Goal: Task Accomplishment & Management: Manage account settings

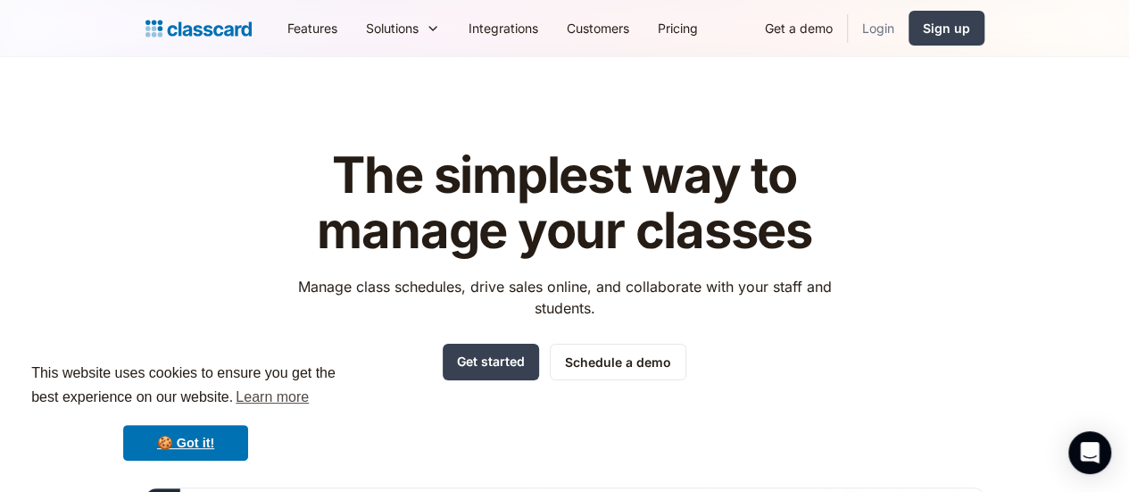
click at [909, 28] on link "Login" at bounding box center [878, 28] width 61 height 40
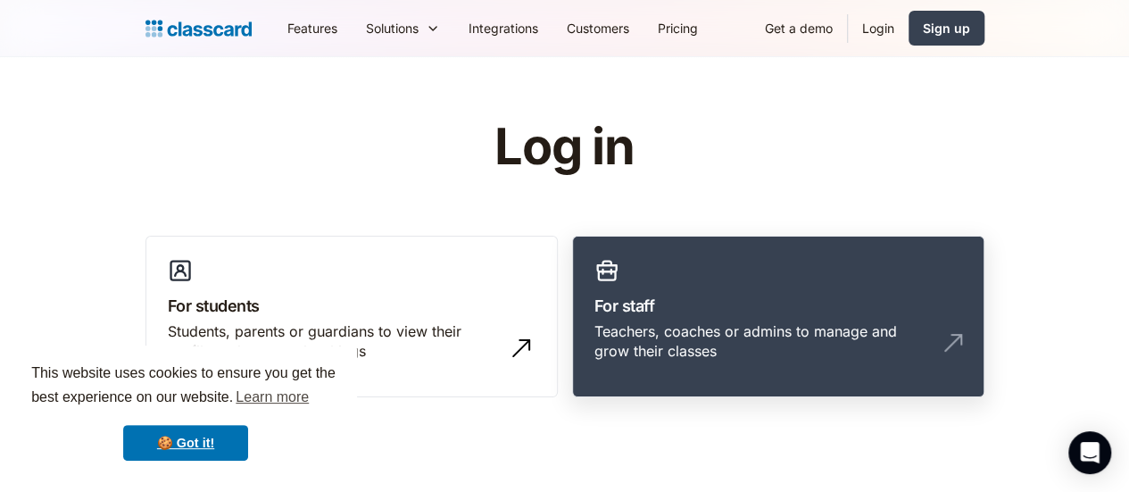
click at [873, 337] on div "Teachers, coaches or admins to manage and grow their classes" at bounding box center [761, 341] width 332 height 40
